Goal: Feedback & Contribution: Contribute content

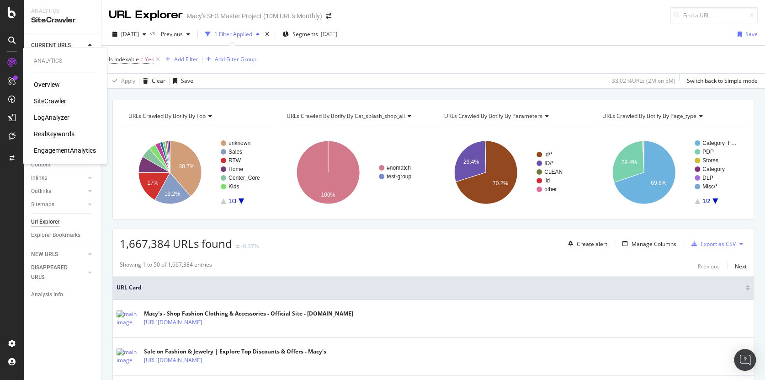
click at [47, 134] on div "RealKeywords" at bounding box center [54, 133] width 41 height 9
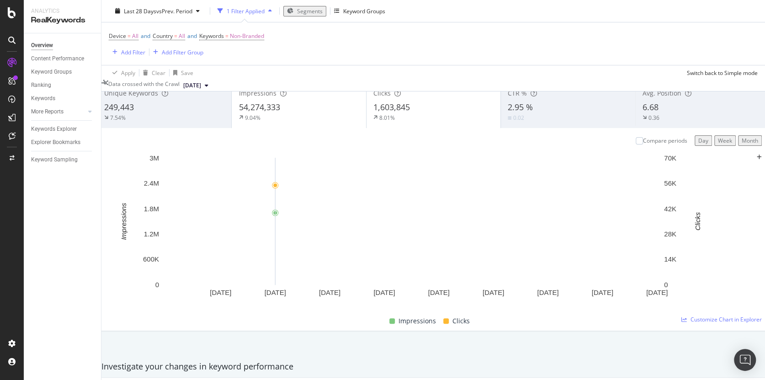
scroll to position [63, 0]
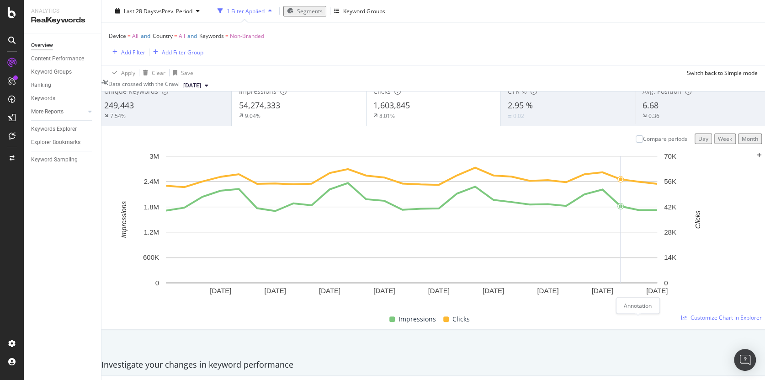
click at [757, 158] on icon "plus" at bounding box center [759, 155] width 5 height 5
click at [119, 254] on input "2025-09-22" at bounding box center [94, 259] width 52 height 11
type input "2025-09-23"
click at [133, 264] on textarea at bounding box center [101, 273] width 66 height 18
click at [133, 264] on textarea "Facet exposed for horizontal" at bounding box center [101, 273] width 66 height 18
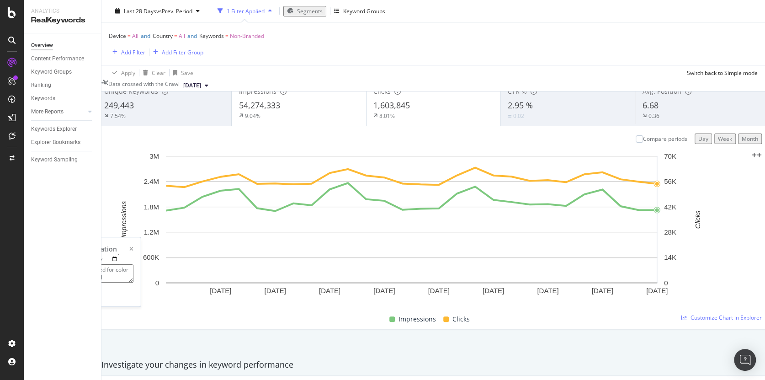
click at [133, 264] on textarea "Facet exposed for color on horizontal" at bounding box center [101, 273] width 66 height 18
click at [133, 273] on textarea "Facet exposed & pre-rendered for color on horizontal" at bounding box center [101, 273] width 66 height 18
drag, startPoint x: 635, startPoint y: 275, endPoint x: 620, endPoint y: 276, distance: 15.1
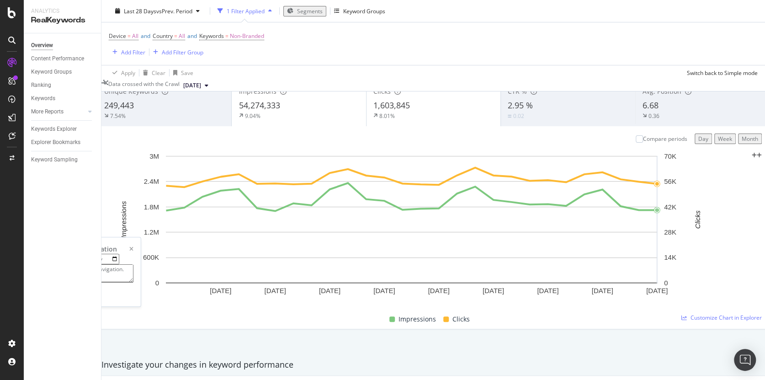
click at [133, 276] on textarea "Facet exposed & pre-rendered for color on horizontal navigation. SEO-1516" at bounding box center [101, 273] width 66 height 18
paste textarea "https://macystech.atlassian.net/browse/SEO-1516"
click at [133, 268] on textarea "Facet exposed & pre-rendered for color on horizontal navigation. https://macyst…" at bounding box center [101, 273] width 66 height 18
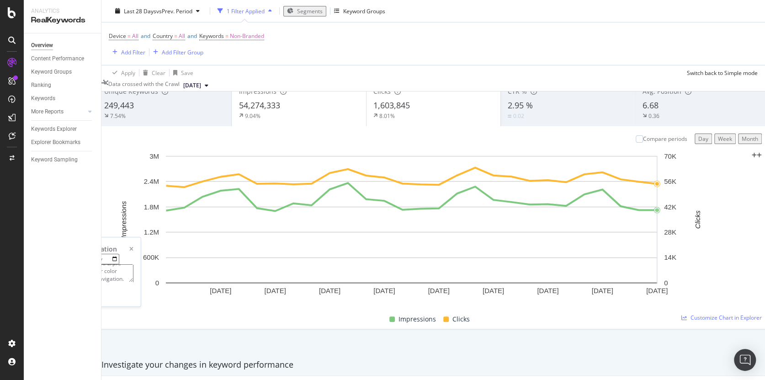
scroll to position [11, 0]
click at [133, 266] on textarea "Facet exposed & pre-rendered for color horizontal navigation. https://macystech…" at bounding box center [101, 273] width 66 height 18
click at [133, 264] on textarea "Facet exposed & pre-rendered for color horizontal navigation. https://macystech…" at bounding box center [101, 273] width 66 height 18
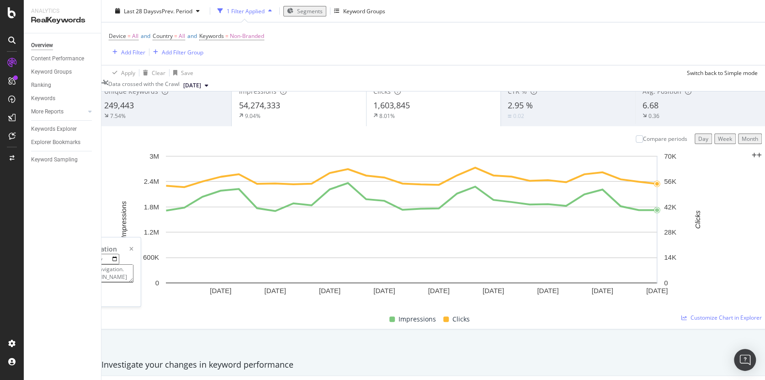
type textarea "Facet links exposed & pre-rendered for color horizontal navigation. https://mac…"
click at [92, 296] on div "Save" at bounding box center [86, 292] width 12 height 8
